Goal: Task Accomplishment & Management: Manage account settings

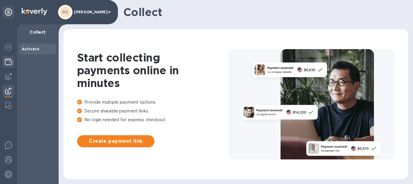
click at [9, 64] on img at bounding box center [8, 61] width 7 height 7
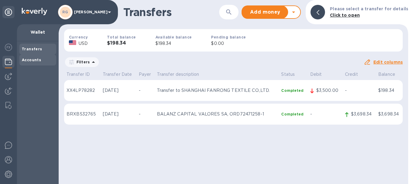
click at [36, 60] on b "Accounts" at bounding box center [31, 59] width 19 height 5
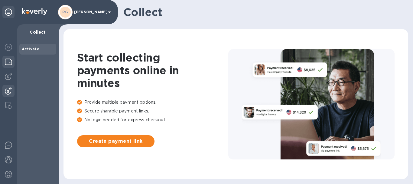
click at [8, 62] on img at bounding box center [8, 61] width 7 height 7
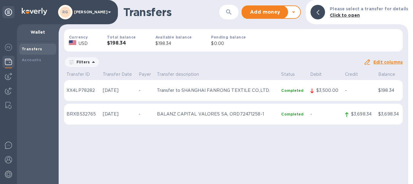
click at [297, 10] on icon at bounding box center [293, 11] width 7 height 7
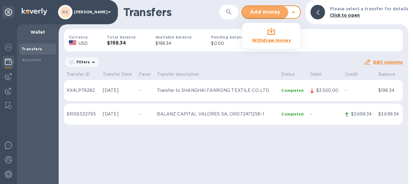
click at [280, 13] on span "Add money" at bounding box center [265, 11] width 36 height 7
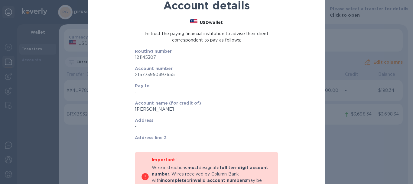
click at [55, 48] on div "Account details USD wallet Instruct the paying financial institution to advise …" at bounding box center [206, 92] width 413 height 184
click at [336, 42] on div "Account details USD wallet Instruct the paying financial institution to advise …" at bounding box center [206, 92] width 413 height 184
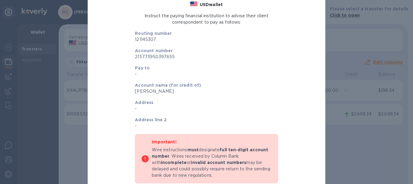
scroll to position [27, 0]
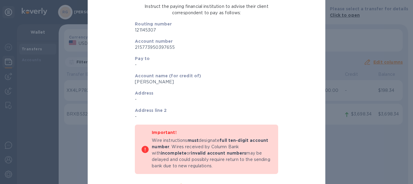
click at [367, 92] on div "Account details USD wallet Instruct the paying financial institution to advise …" at bounding box center [206, 92] width 413 height 184
click at [54, 33] on div "Account details USD wallet Instruct the paying financial institution to advise …" at bounding box center [206, 92] width 413 height 184
